Goal: Task Accomplishment & Management: Manage account settings

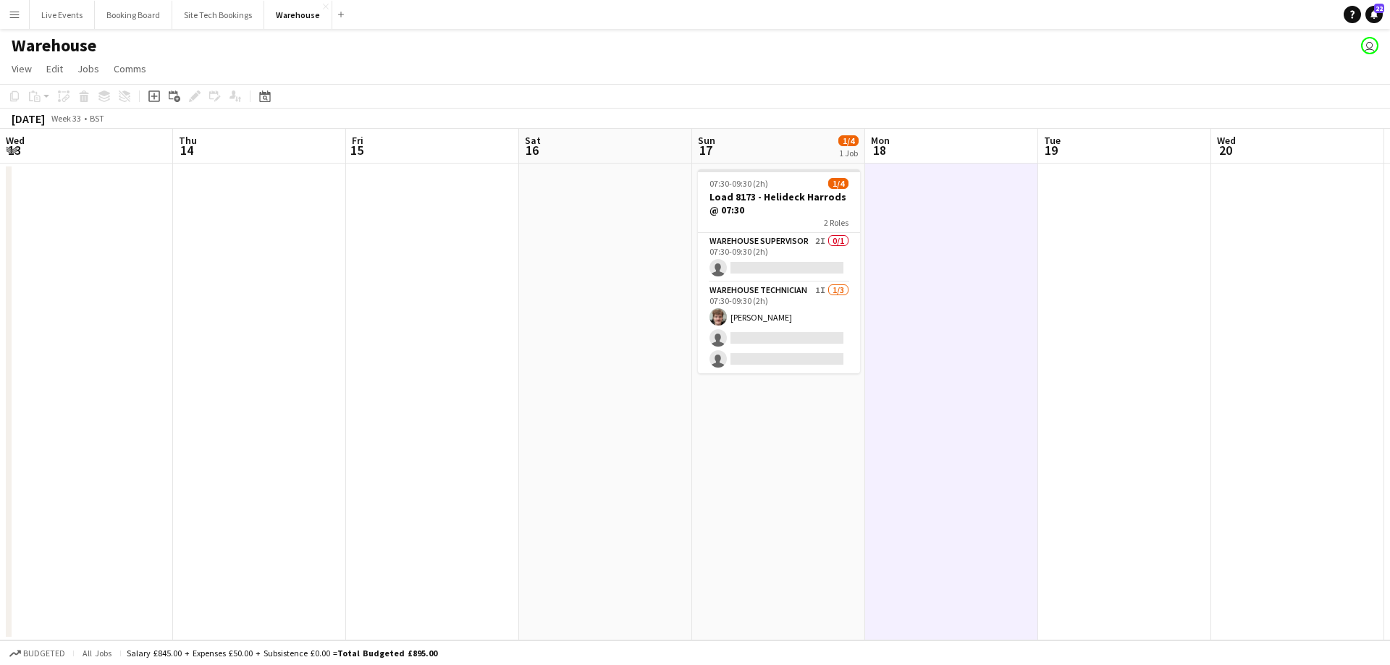
scroll to position [0, 290]
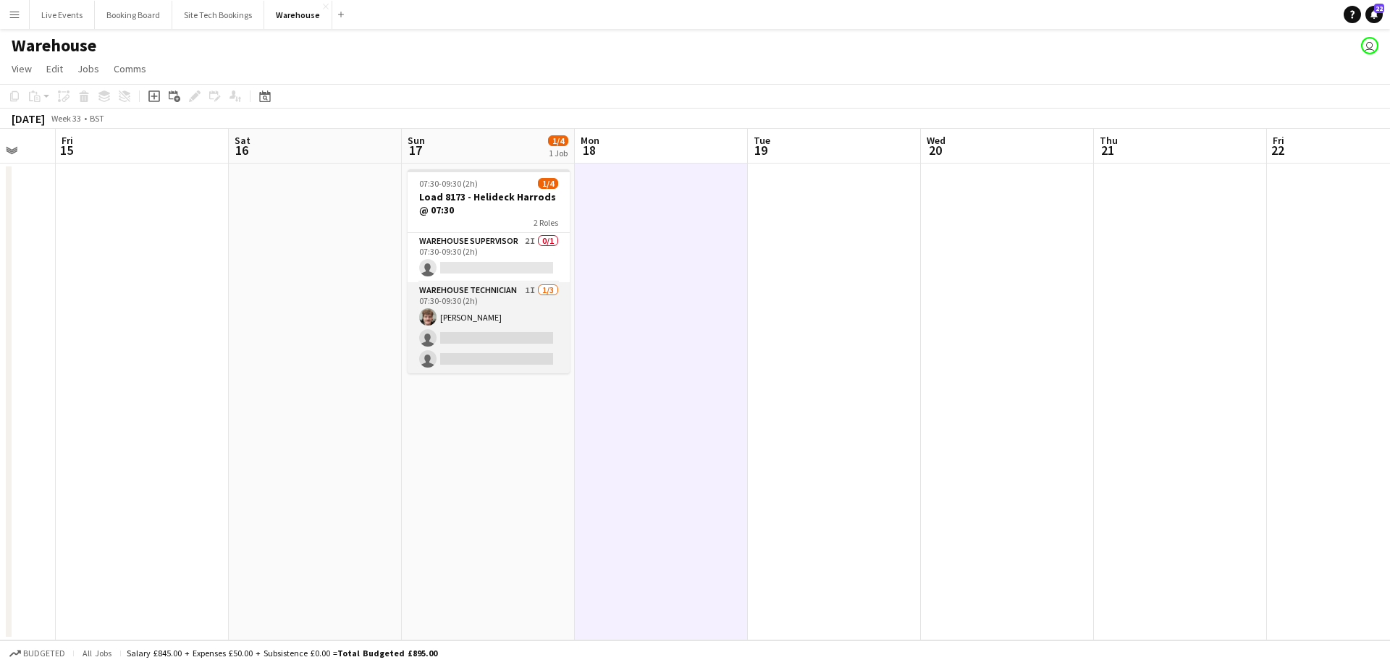
click at [479, 297] on app-card-role "Warehouse Technician 1I [DATE] 07:30-09:30 (2h) [PERSON_NAME] single-neutral-ac…" at bounding box center [489, 327] width 162 height 91
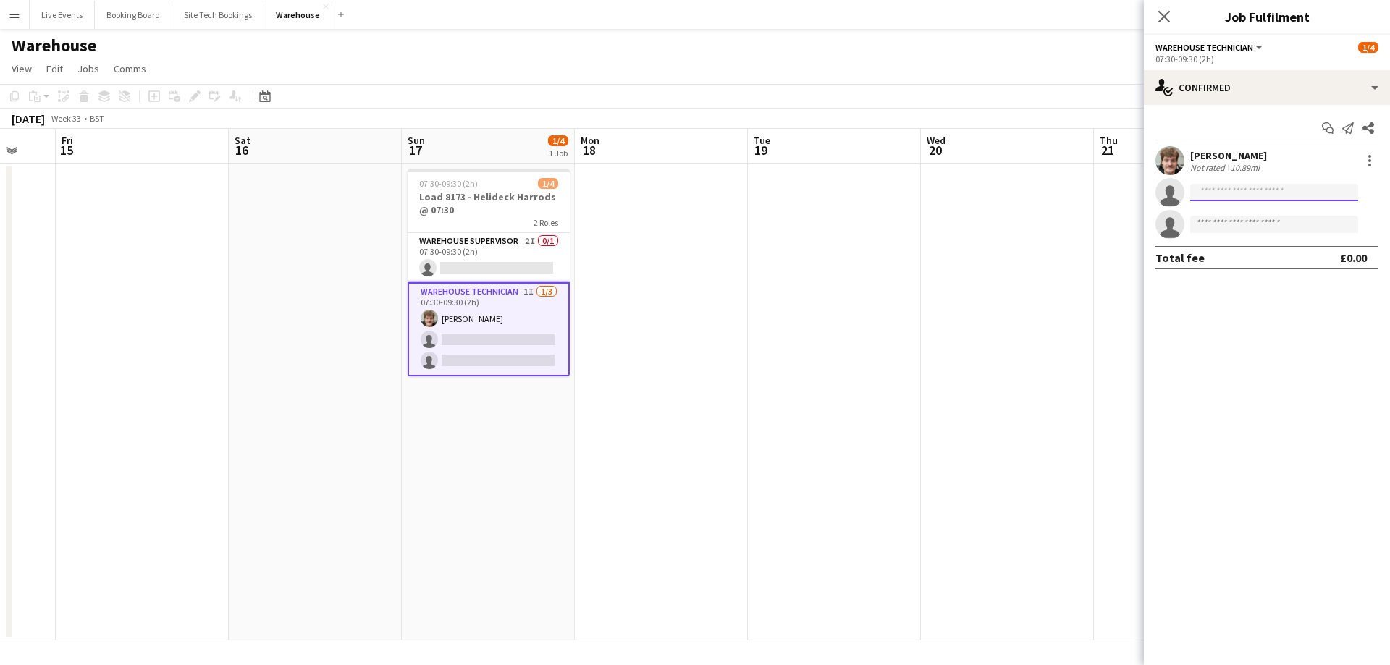
click at [1230, 198] on input at bounding box center [1274, 192] width 168 height 17
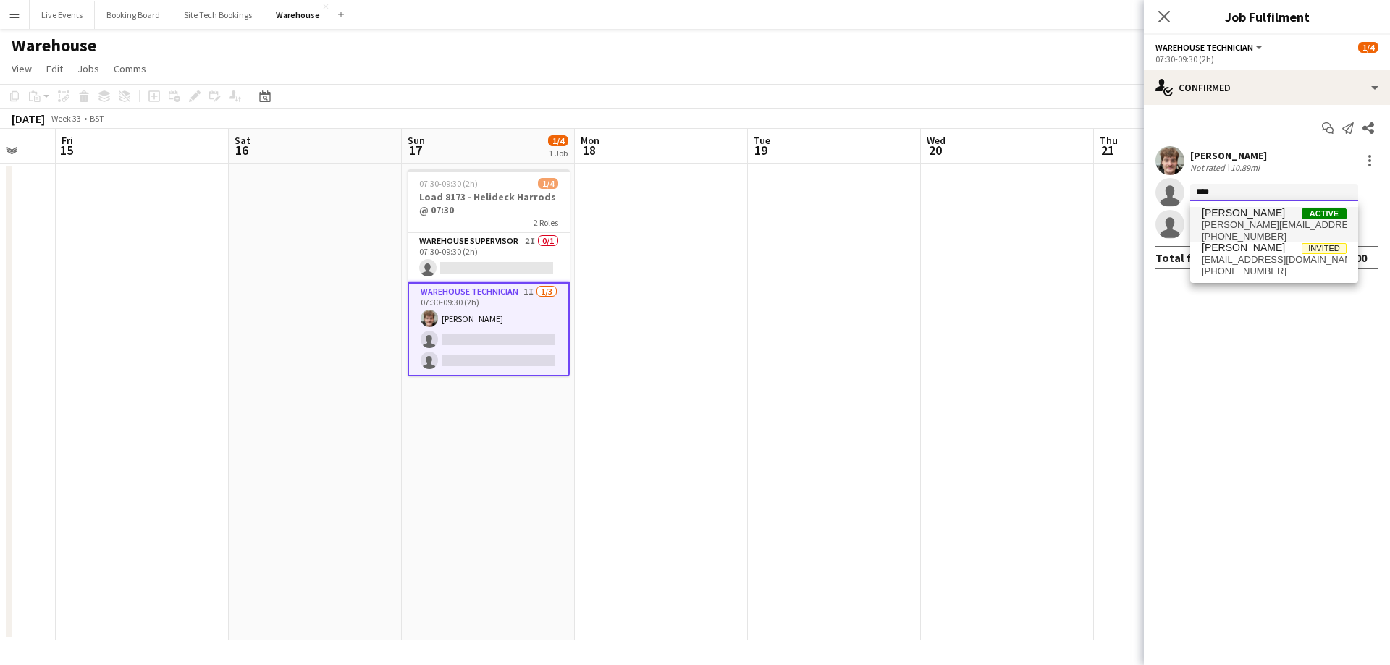
type input "****"
click at [1232, 226] on span "[PERSON_NAME][EMAIL_ADDRESS][DOMAIN_NAME]" at bounding box center [1274, 225] width 145 height 12
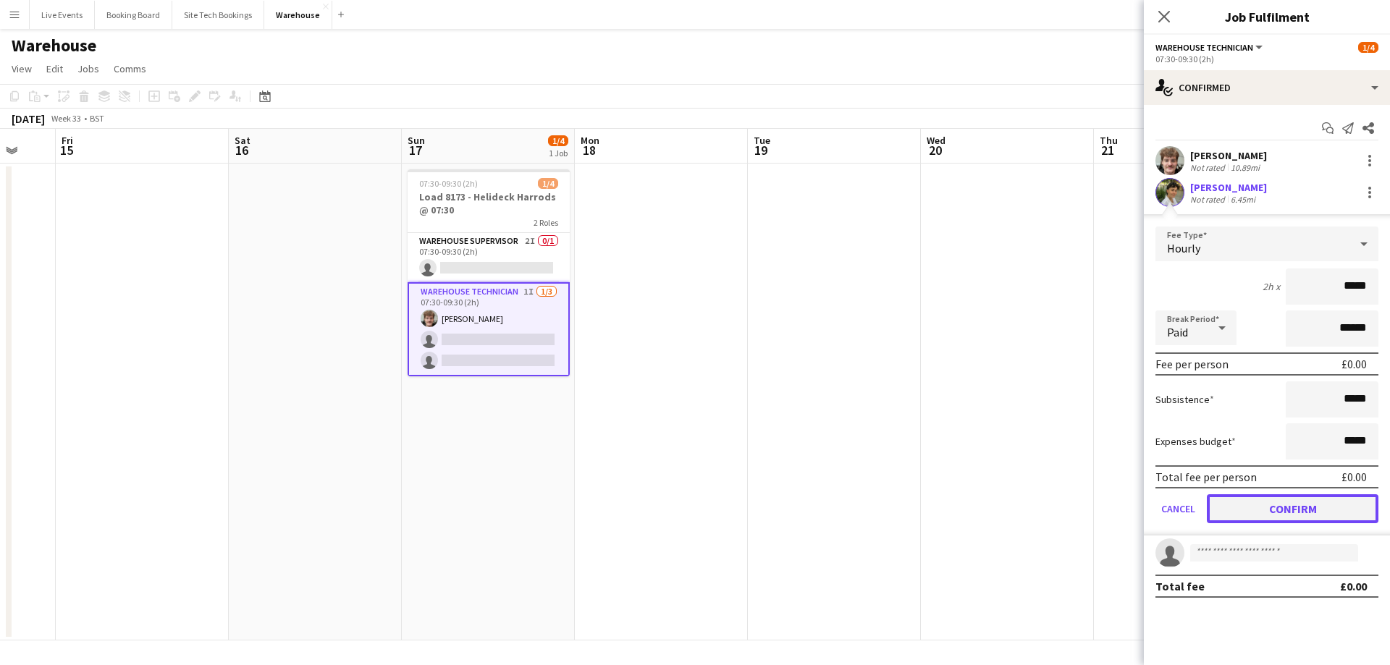
click at [1244, 511] on button "Confirm" at bounding box center [1293, 509] width 172 height 29
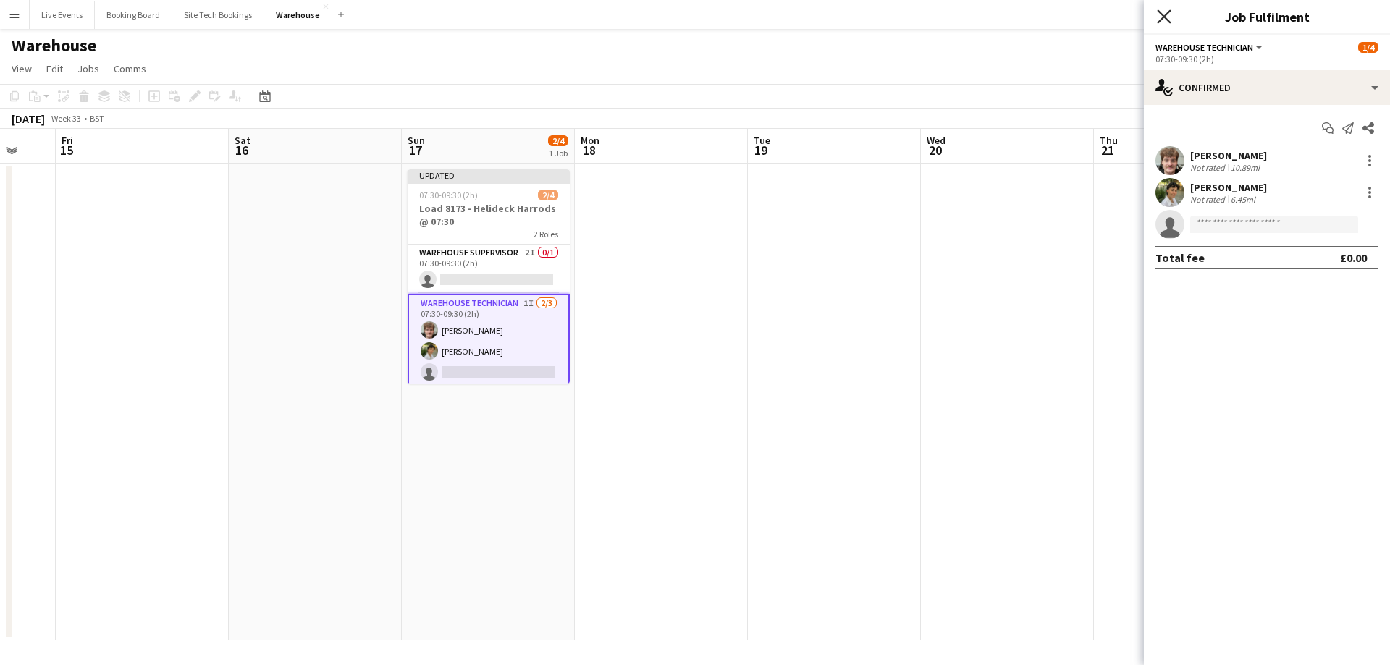
click at [1166, 20] on icon "Close pop-in" at bounding box center [1164, 16] width 14 height 14
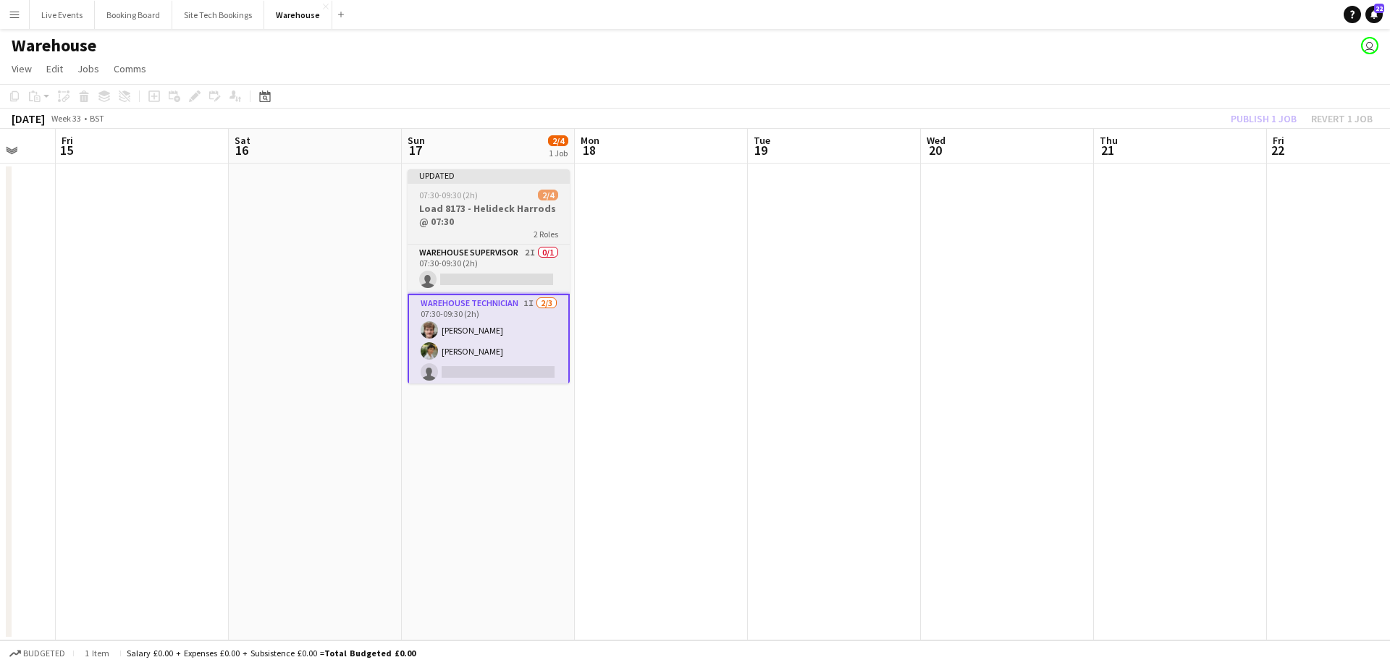
click at [474, 204] on h3 "Load 8173 - Helideck Harrods @ 07:30" at bounding box center [489, 215] width 162 height 26
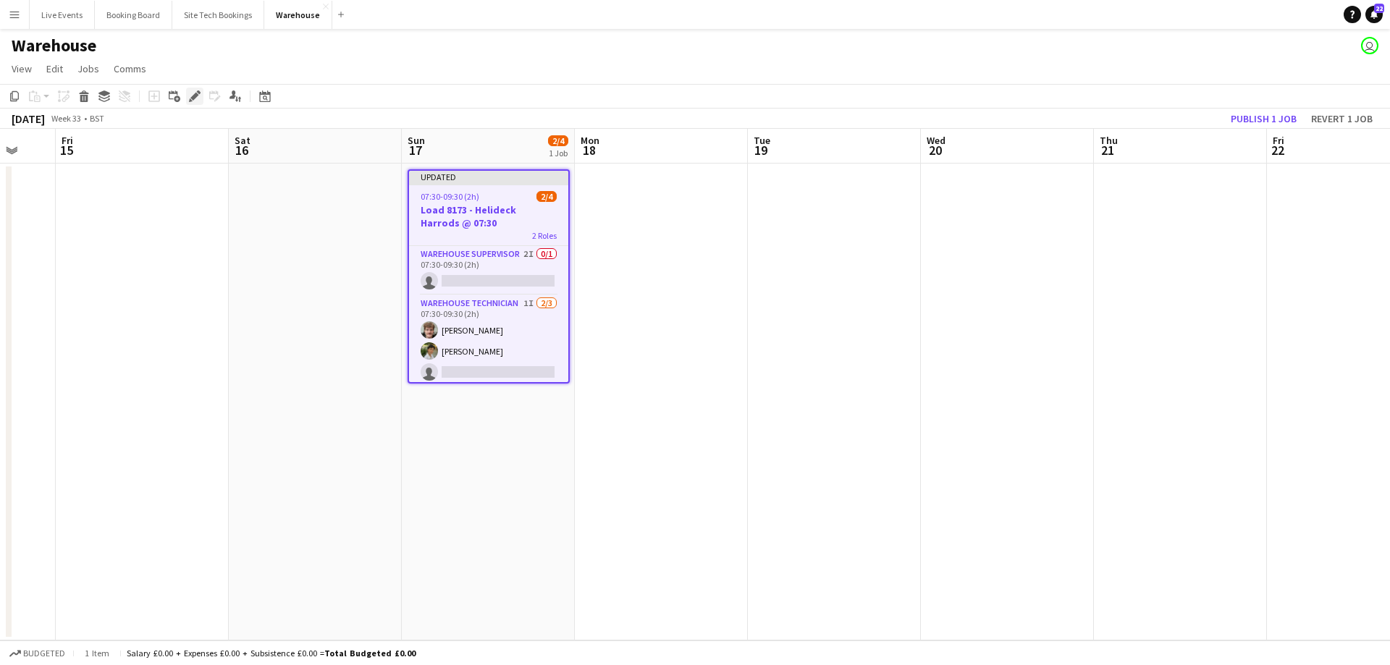
click at [188, 97] on div "Edit" at bounding box center [194, 96] width 17 height 17
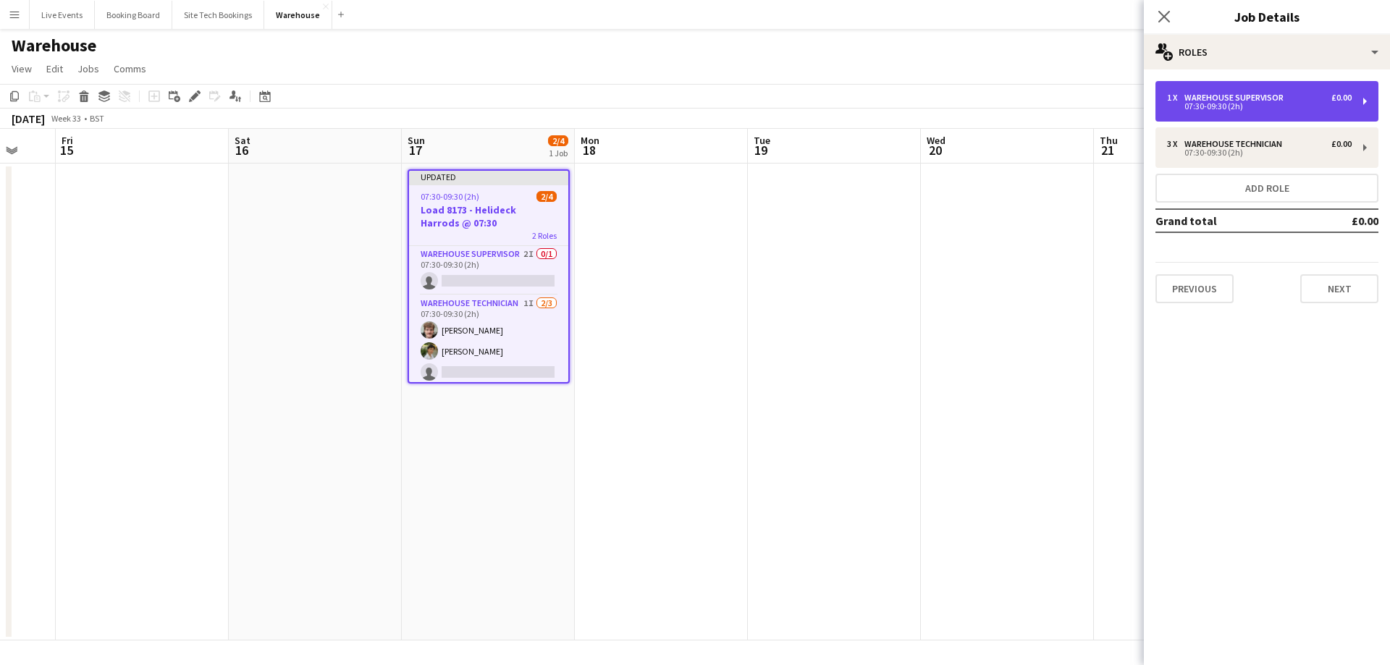
click at [1271, 104] on div "07:30-09:30 (2h)" at bounding box center [1259, 106] width 185 height 7
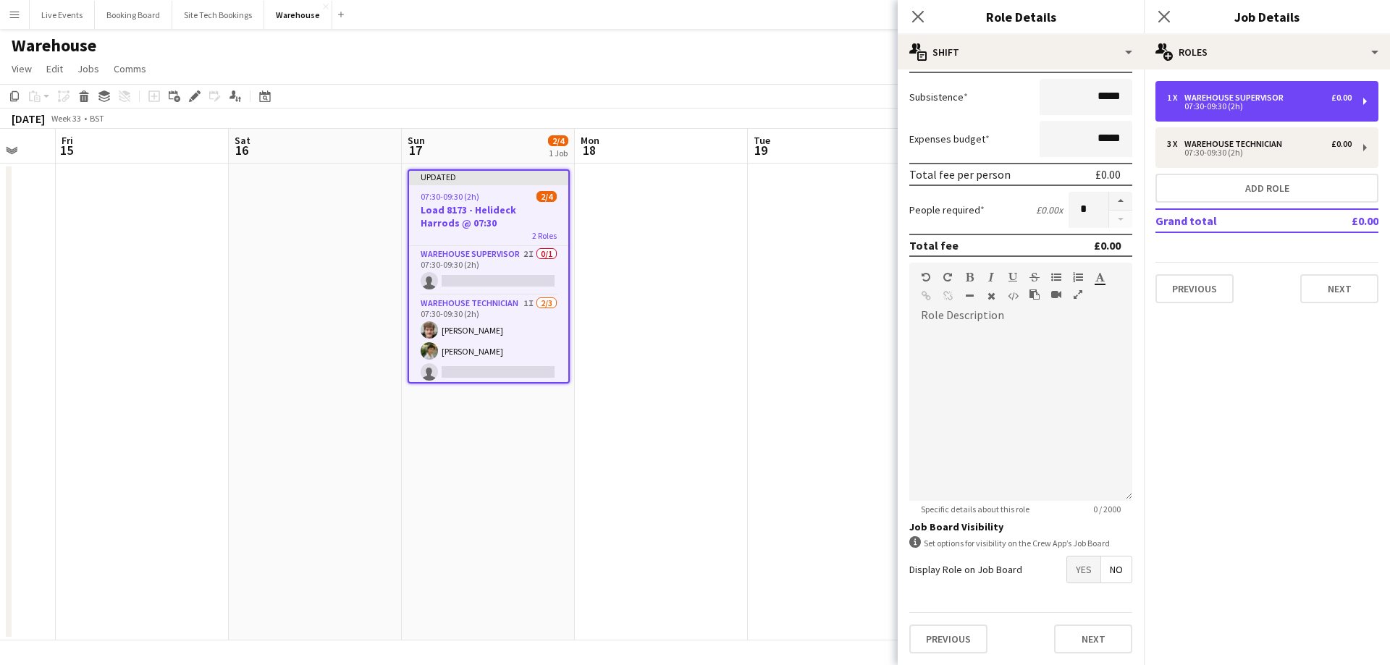
scroll to position [0, 0]
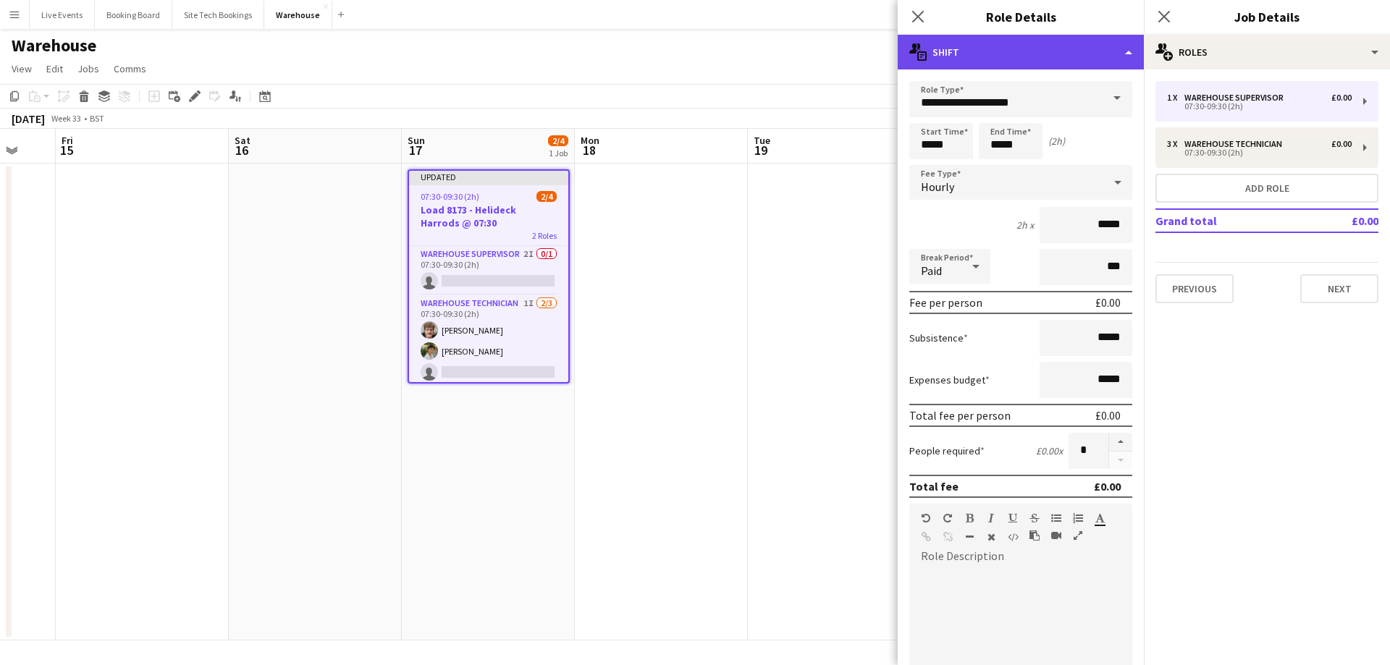
click at [1007, 46] on div "multiple-actions-text Shift" at bounding box center [1021, 52] width 246 height 35
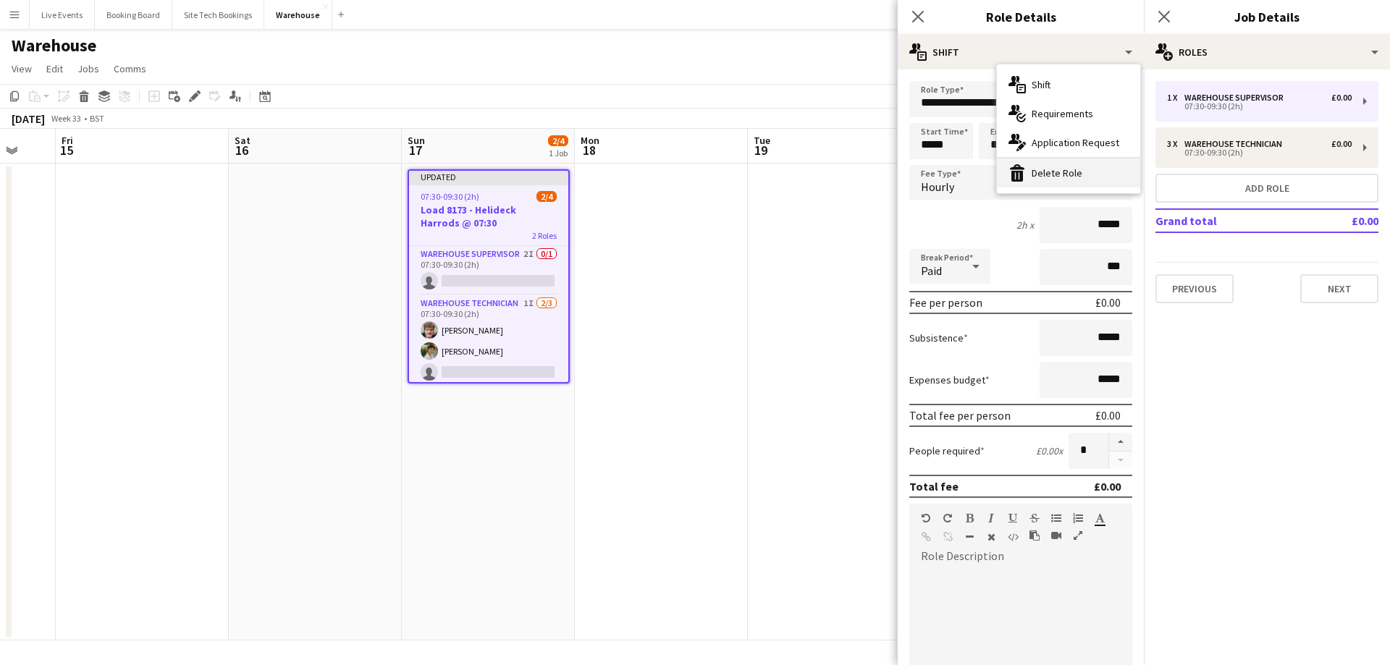
click at [1053, 176] on div "bin-2 Delete Role" at bounding box center [1068, 173] width 143 height 29
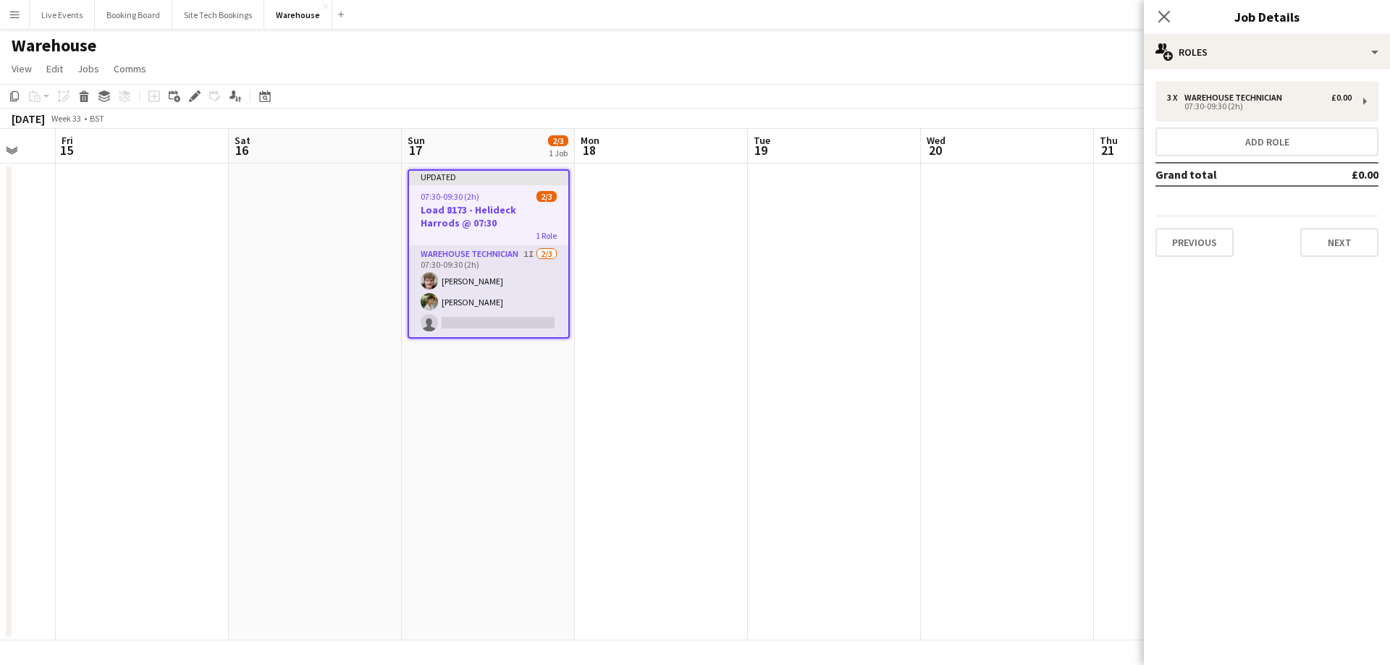
click at [486, 269] on app-card-role "Warehouse Technician 1I [DATE] 07:30-09:30 (2h) [PERSON_NAME] [PERSON_NAME] sin…" at bounding box center [488, 291] width 159 height 91
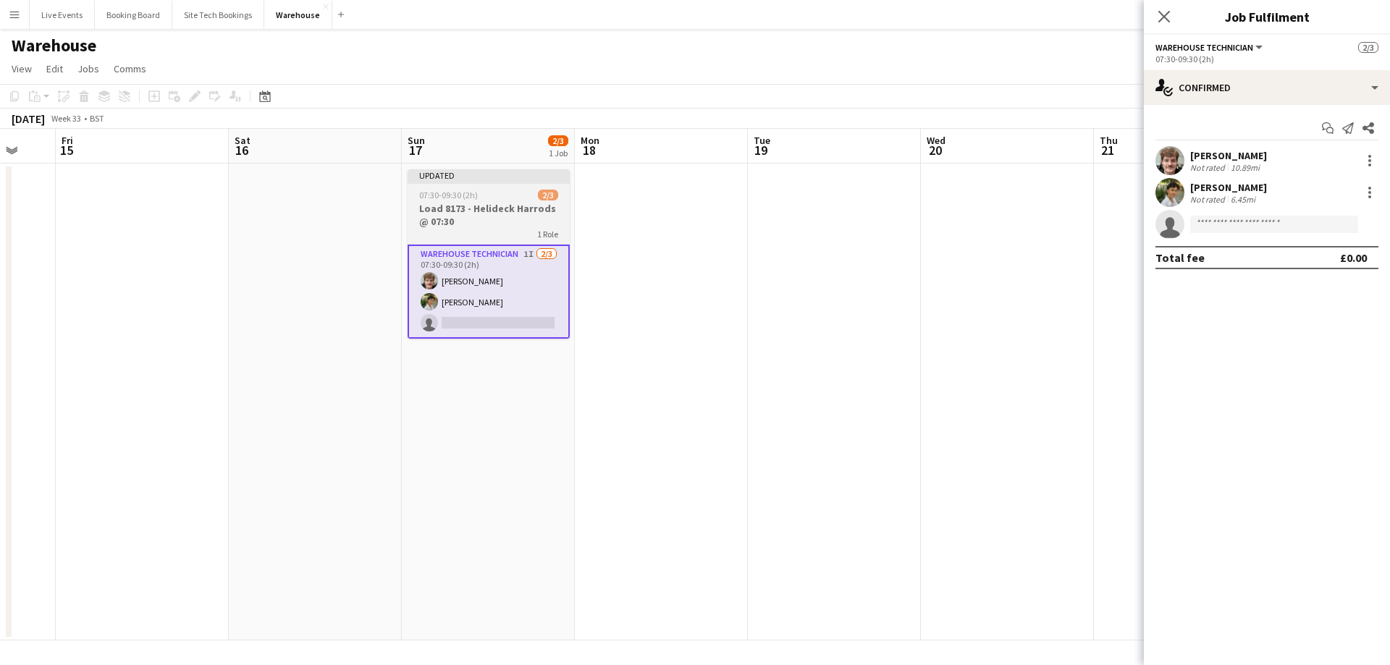
click at [494, 209] on h3 "Load 8173 - Helideck Harrods @ 07:30" at bounding box center [489, 215] width 162 height 26
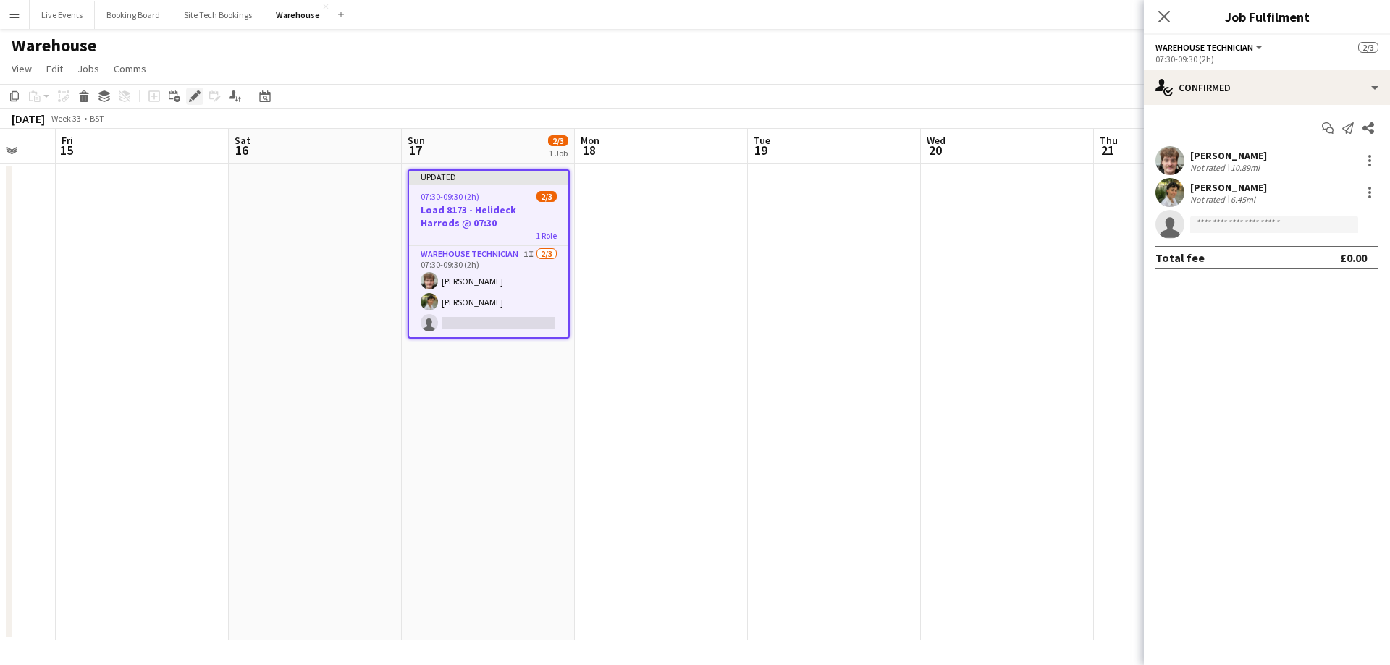
click at [192, 92] on icon "Edit" at bounding box center [195, 97] width 12 height 12
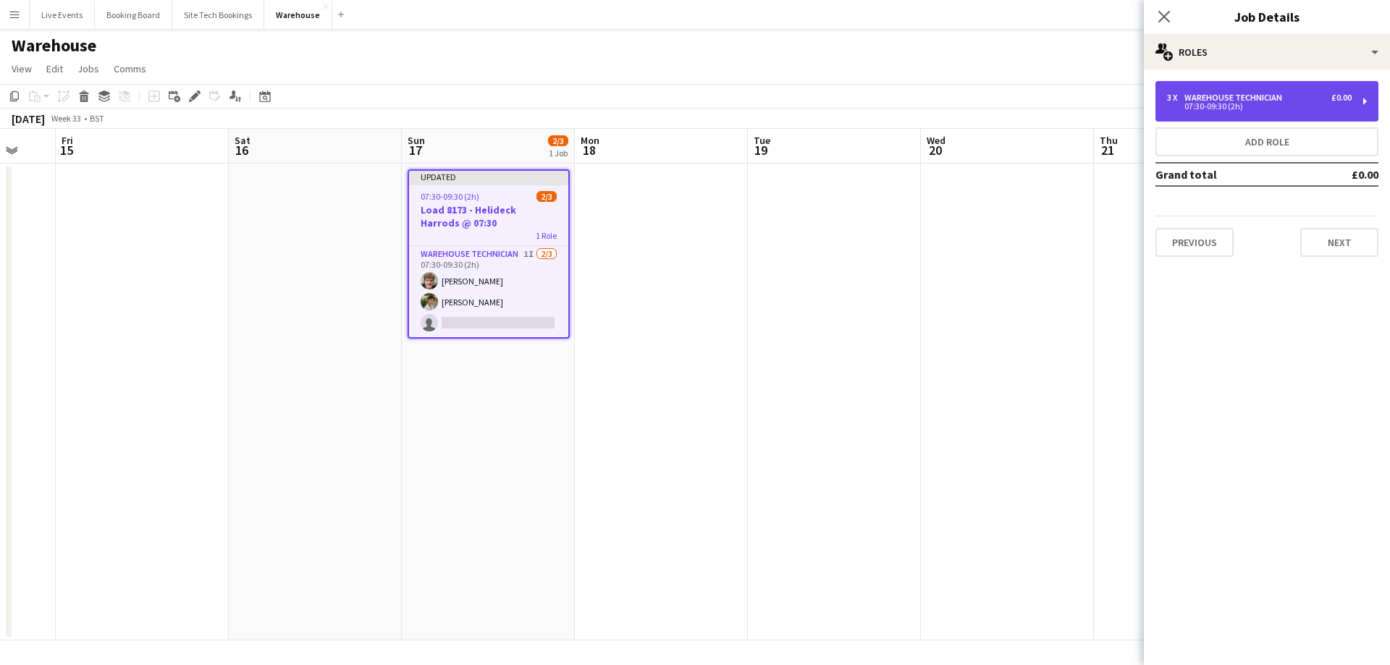
click at [1275, 104] on div "07:30-09:30 (2h)" at bounding box center [1259, 106] width 185 height 7
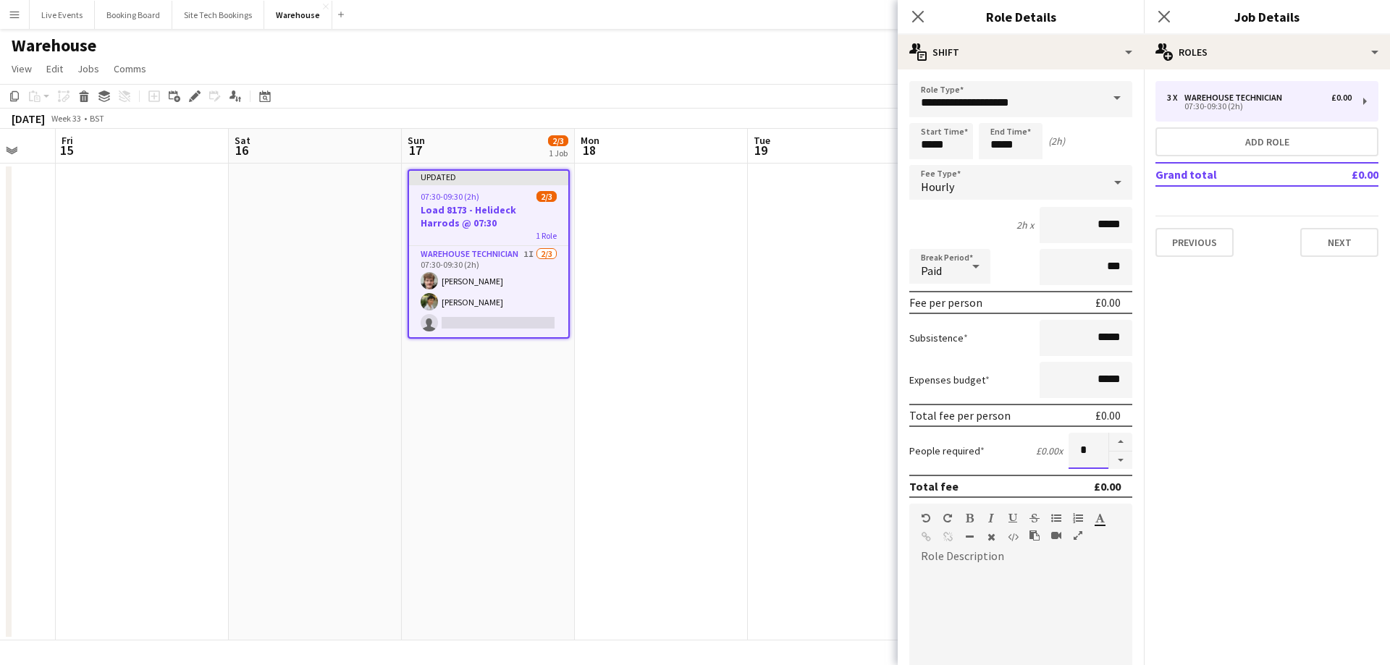
drag, startPoint x: 1079, startPoint y: 452, endPoint x: 1045, endPoint y: 458, distance: 34.5
click at [1056, 454] on div "People required £0.00 x *" at bounding box center [1020, 451] width 223 height 36
type input "*"
click at [917, 14] on icon at bounding box center [918, 16] width 14 height 14
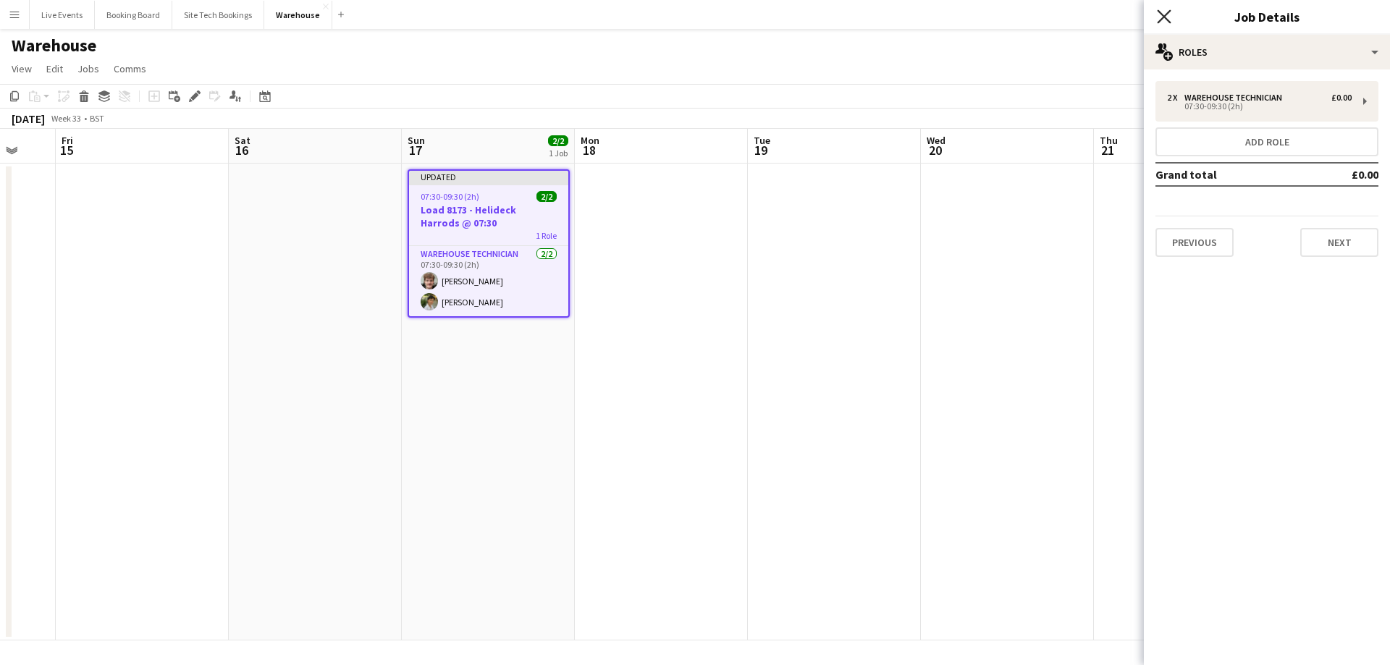
click at [1168, 19] on icon "Close pop-in" at bounding box center [1164, 16] width 14 height 14
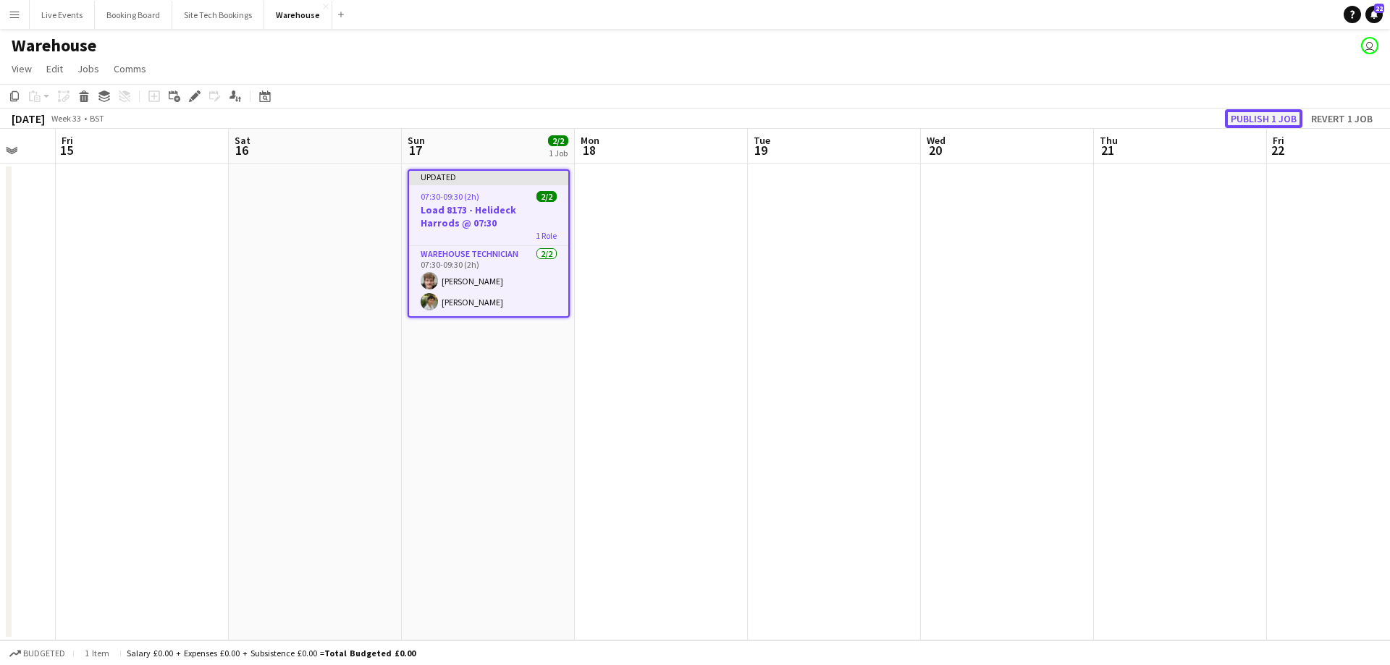
click at [1247, 117] on button "Publish 1 job" at bounding box center [1263, 118] width 77 height 19
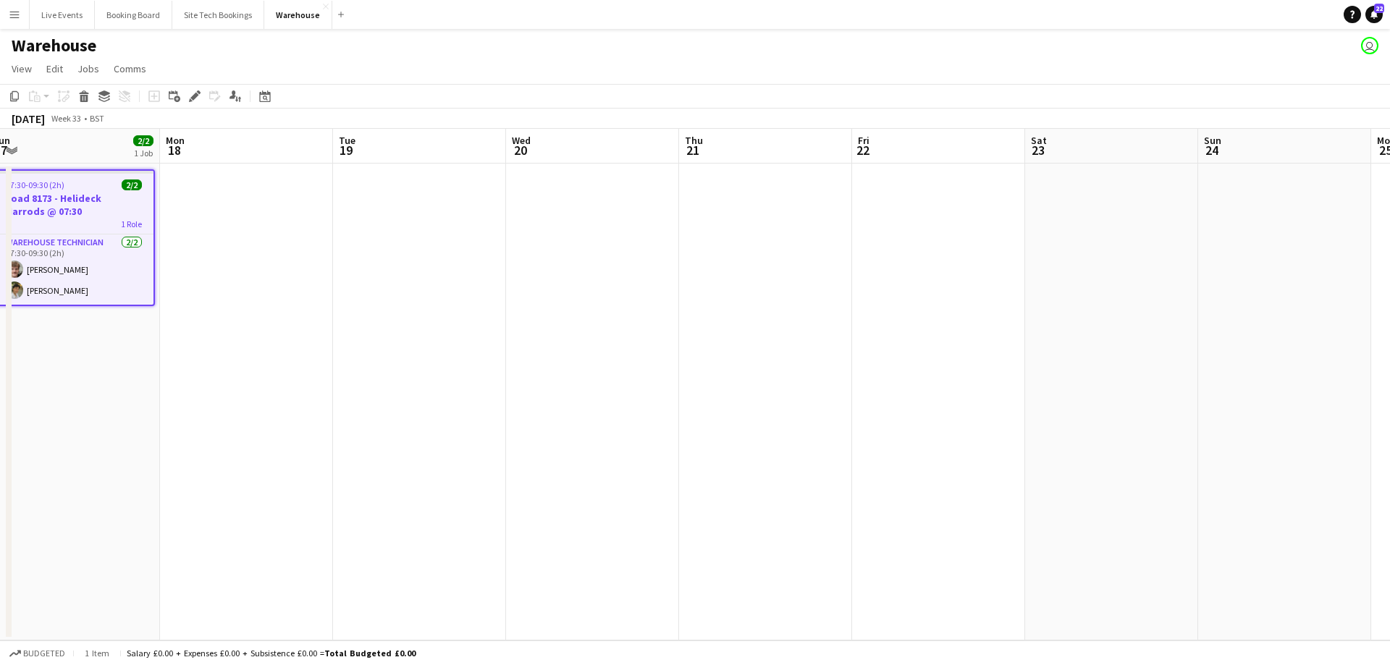
drag, startPoint x: 834, startPoint y: 416, endPoint x: 766, endPoint y: 433, distance: 70.1
click at [728, 432] on app-calendar-viewport "Thu 14 Fri 15 Sat 16 Sun 17 2/2 1 Job Mon 18 Tue 19 Wed 20 Thu 21 Fri 22 Sat 23…" at bounding box center [695, 385] width 1390 height 512
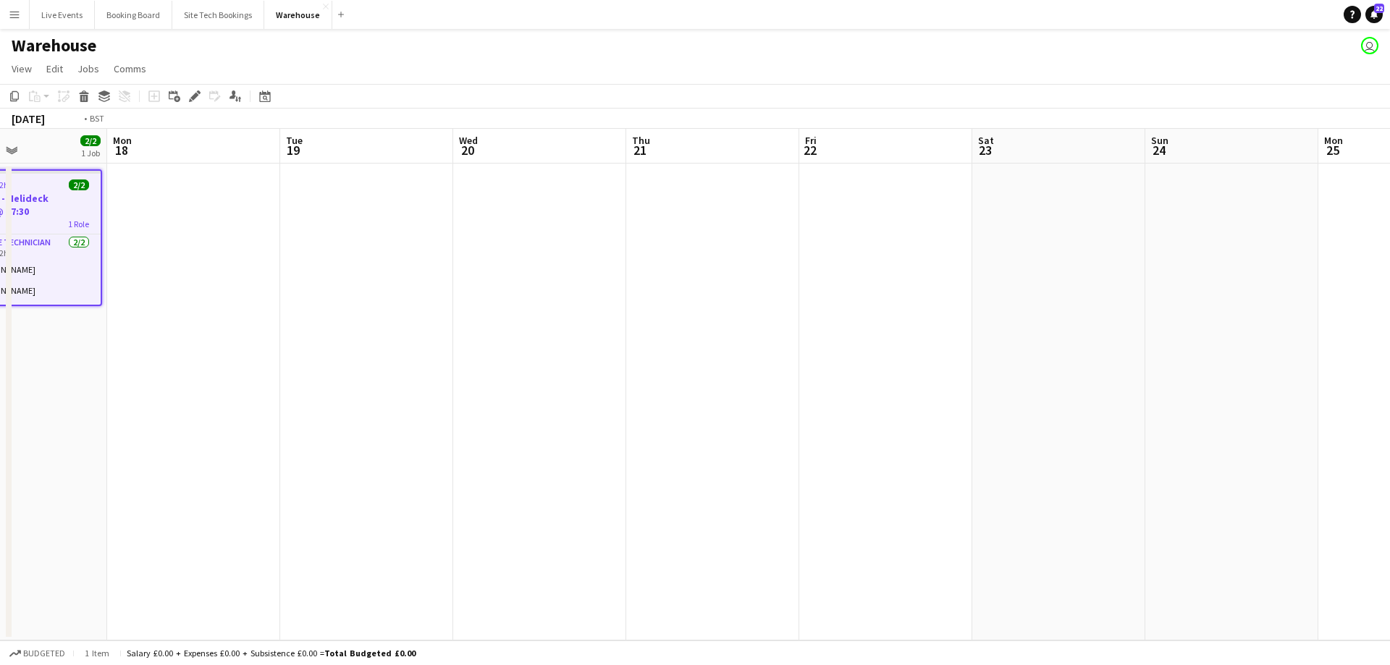
click at [891, 439] on app-calendar-viewport "Fri 15 Sat 16 Sun 17 2/2 1 Job Mon 18 Tue 19 Wed 20 Thu 21 Fri 22 Sat 23 Sun 24…" at bounding box center [695, 385] width 1390 height 512
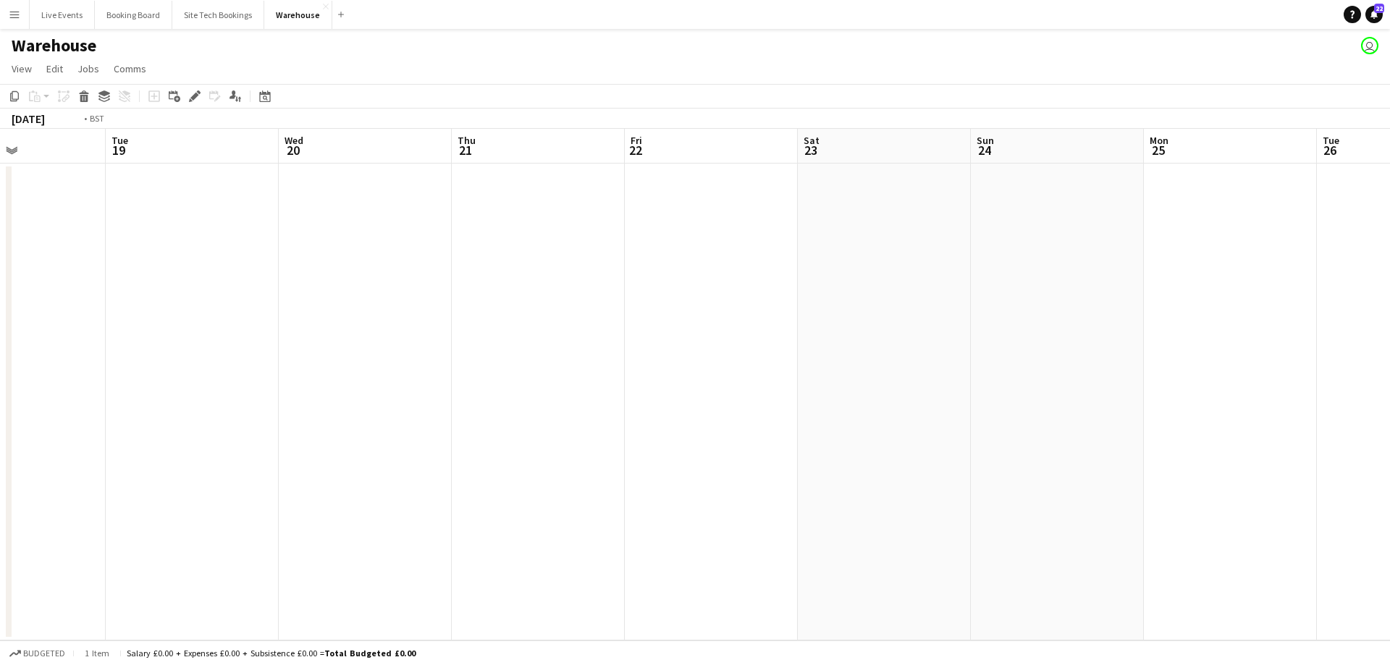
drag, startPoint x: 812, startPoint y: 409, endPoint x: 1207, endPoint y: 409, distance: 394.6
click at [1096, 409] on app-calendar-viewport "Sat 16 Sun 17 2/2 1 Job Mon 18 Tue 19 Wed 20 Thu 21 Fri 22 Sat 23 Sun 24 Mon 25…" at bounding box center [695, 385] width 1390 height 512
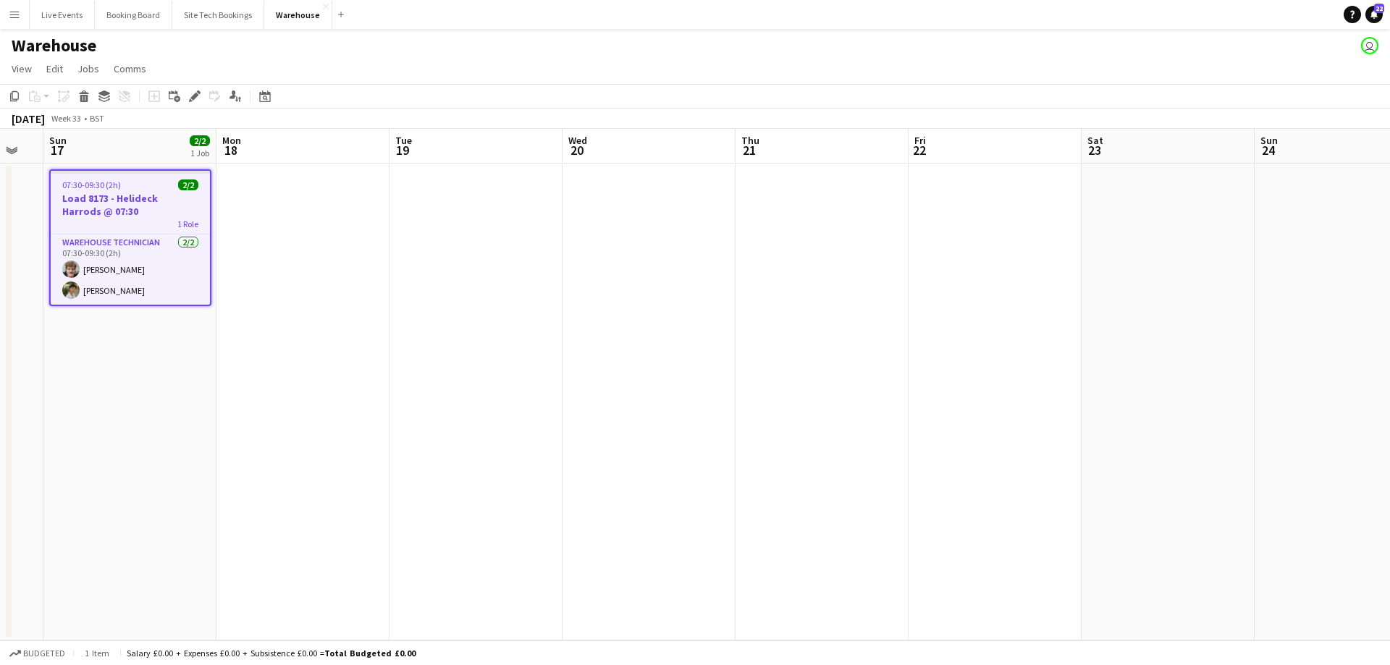
drag, startPoint x: 760, startPoint y: 381, endPoint x: 836, endPoint y: 368, distance: 76.4
click at [810, 380] on app-calendar-viewport "Fri 15 Sat 16 Sun 17 2/2 1 Job Mon 18 Tue 19 Wed 20 Thu 21 Fri 22 Sat 23 Sun 24…" at bounding box center [695, 385] width 1390 height 512
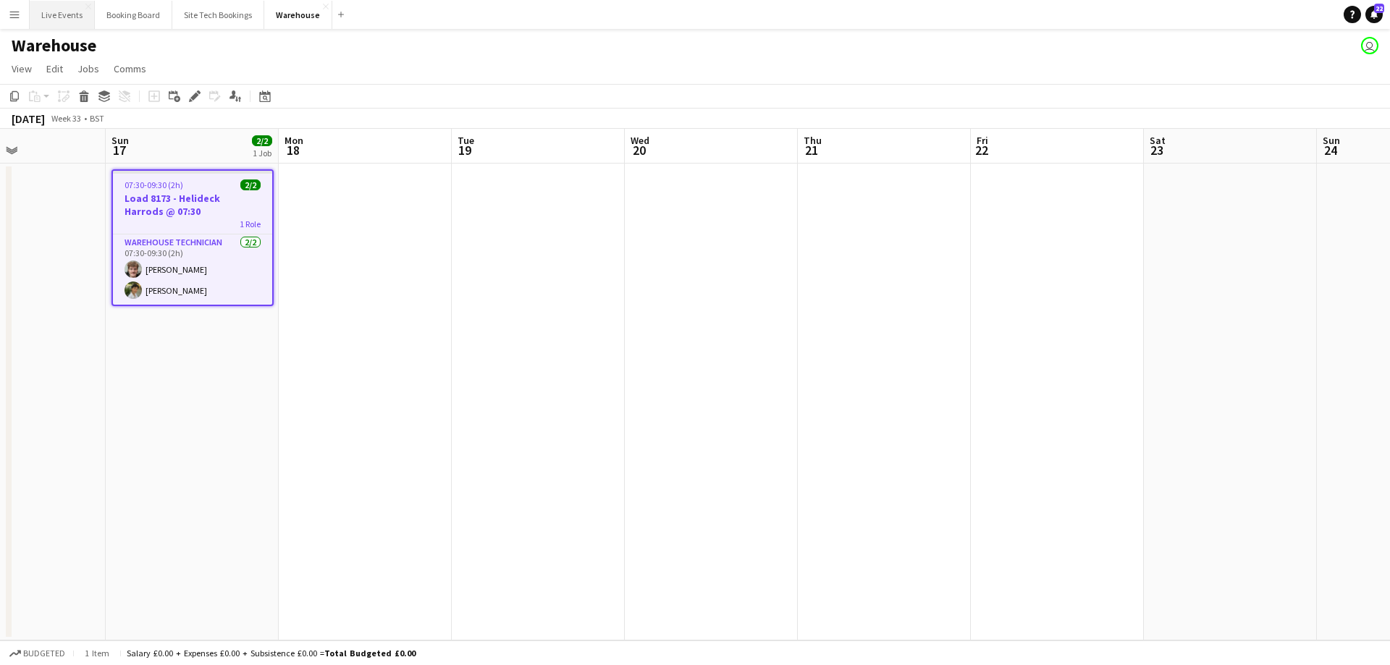
click at [62, 19] on button "Live Events Close" at bounding box center [62, 15] width 65 height 28
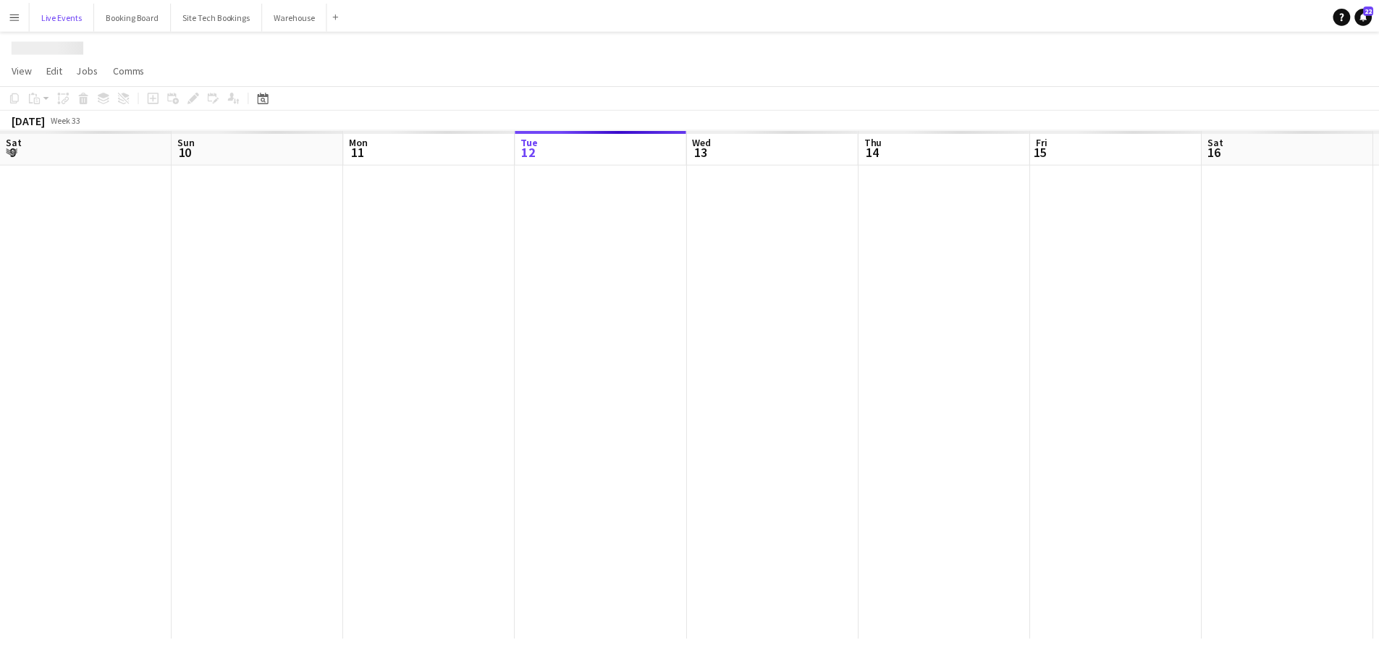
scroll to position [0, 346]
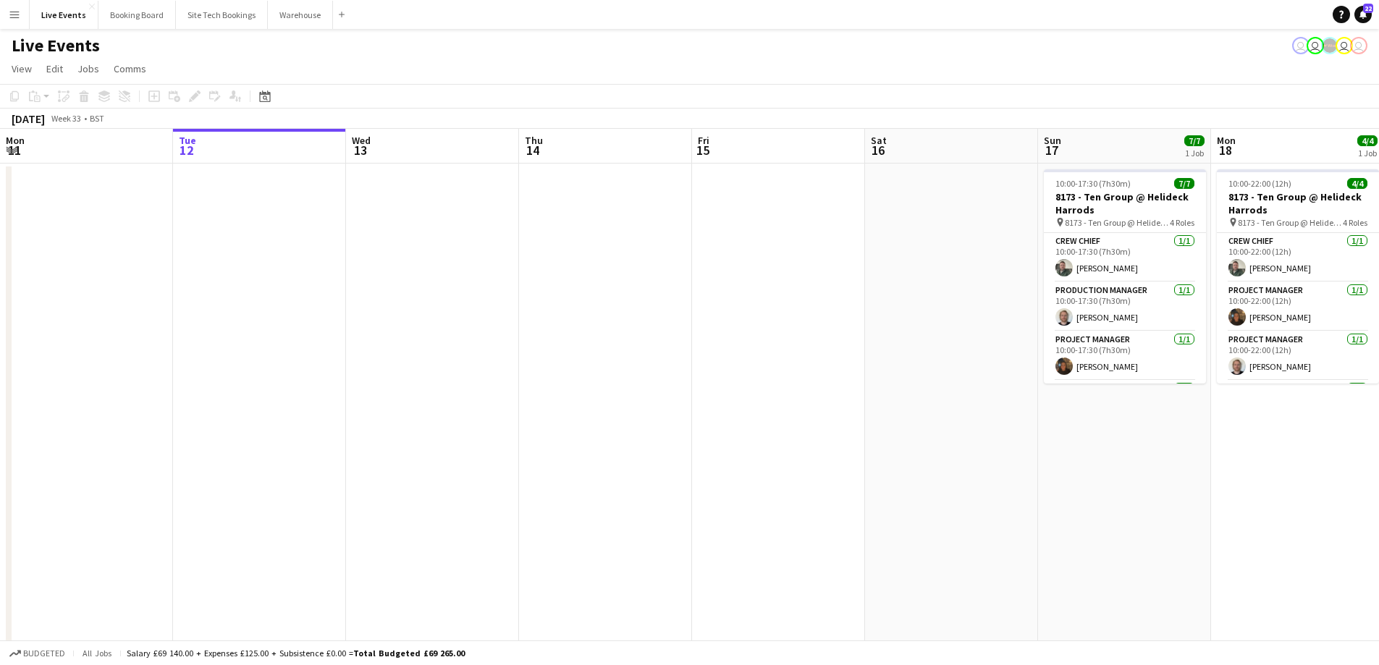
click at [460, 552] on app-calendar-viewport "Sat 9 29/29 3 Jobs Sun 10 8/8 1 Job Mon 11 Tue 12 Wed 13 Thu 14 Fri 15 Sat 16 S…" at bounding box center [689, 441] width 1379 height 624
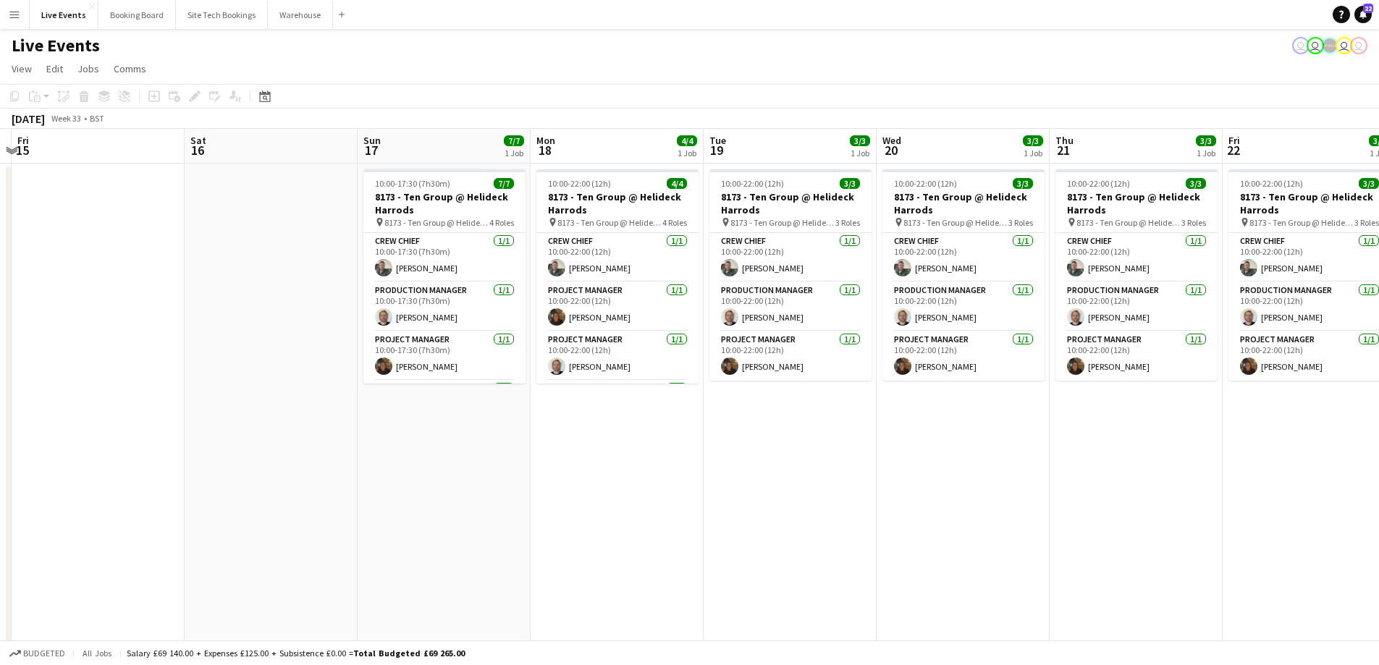
drag, startPoint x: 731, startPoint y: 504, endPoint x: 539, endPoint y: 528, distance: 194.1
click at [580, 510] on app-calendar-viewport "Tue 12 Wed 13 Thu 14 Fri 15 Sat 16 Sun 17 7/7 1 Job Mon 18 4/4 1 Job Tue 19 3/3…" at bounding box center [689, 441] width 1379 height 624
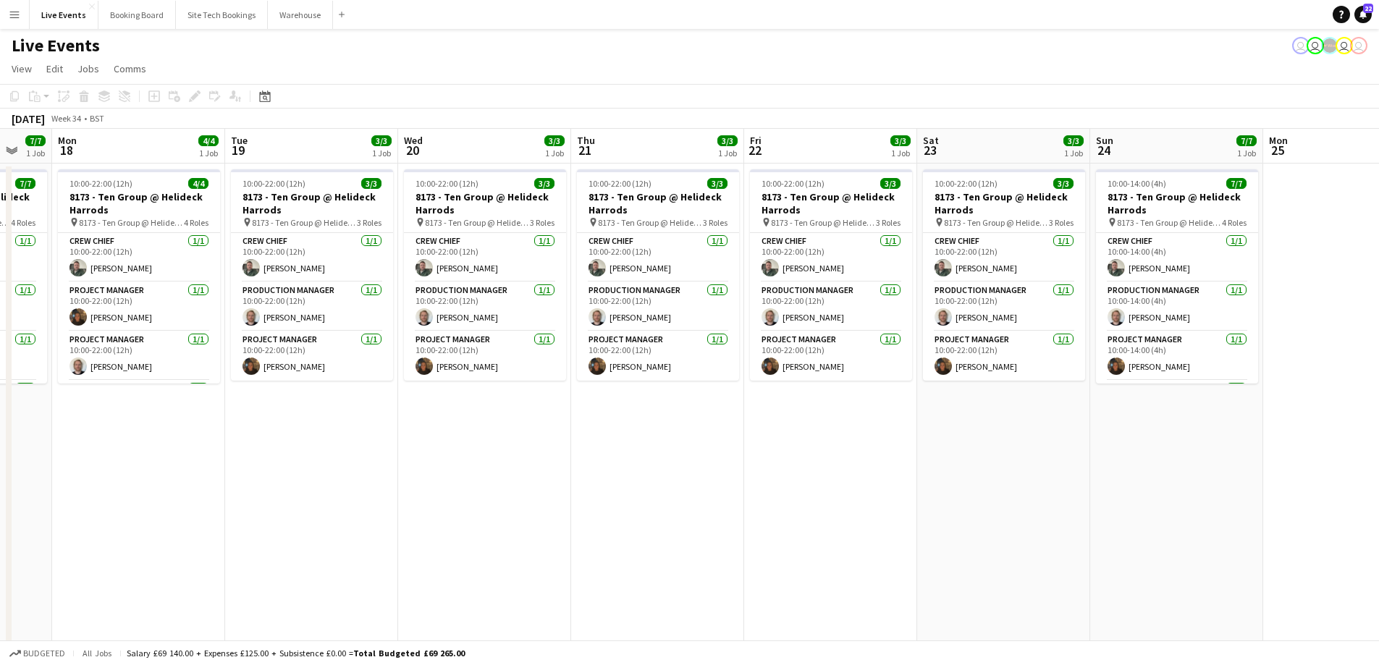
drag, startPoint x: 1015, startPoint y: 523, endPoint x: 874, endPoint y: 527, distance: 141.3
click at [891, 524] on app-calendar-viewport "Fri 15 Sat 16 Sun 17 7/7 1 Job Mon 18 4/4 1 Job Tue 19 3/3 1 Job Wed 20 3/3 1 J…" at bounding box center [689, 441] width 1379 height 624
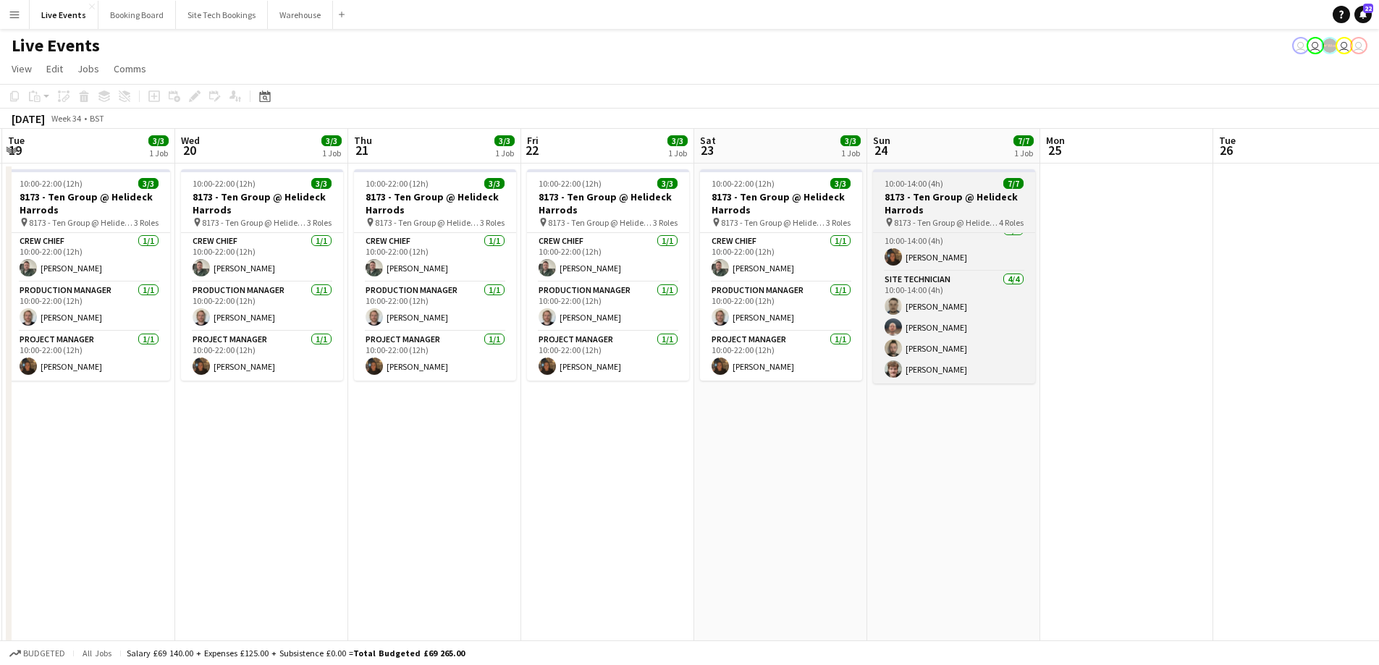
scroll to position [0, 0]
